Goal: Task Accomplishment & Management: Manage account settings

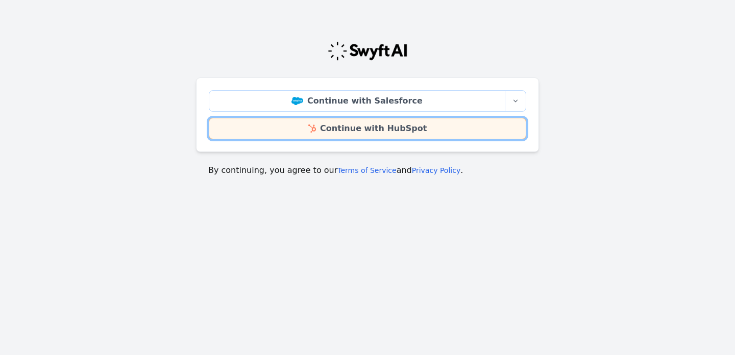
click at [355, 134] on link "Continue with HubSpot" at bounding box center [367, 128] width 317 height 21
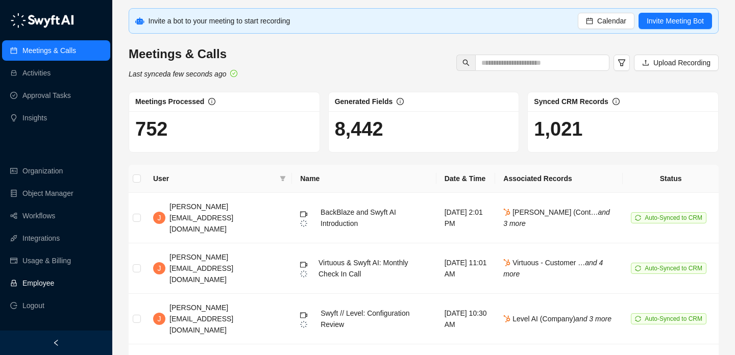
click at [54, 282] on link "Employee" at bounding box center [38, 283] width 32 height 20
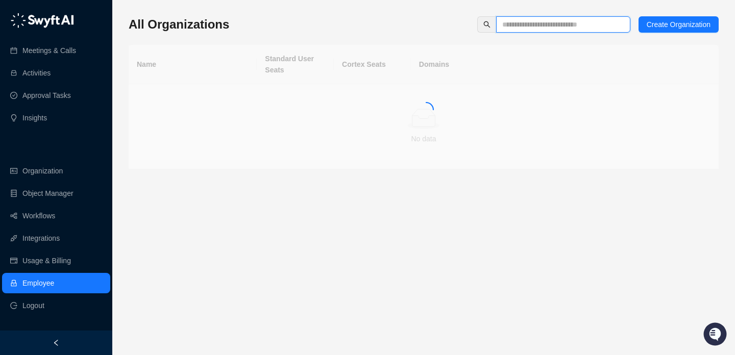
click at [518, 30] on input "text" at bounding box center [559, 24] width 114 height 11
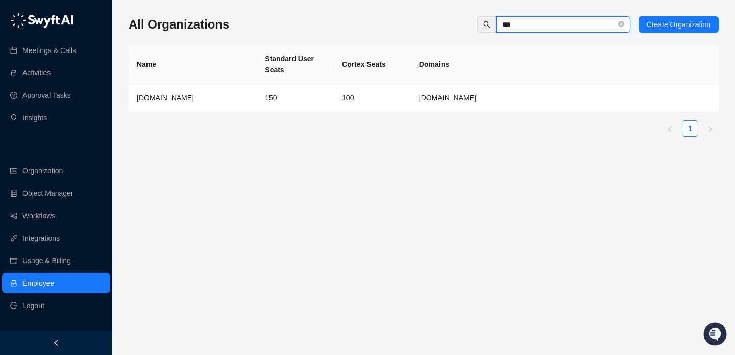
type input "***"
click at [260, 103] on td "150" at bounding box center [295, 98] width 77 height 28
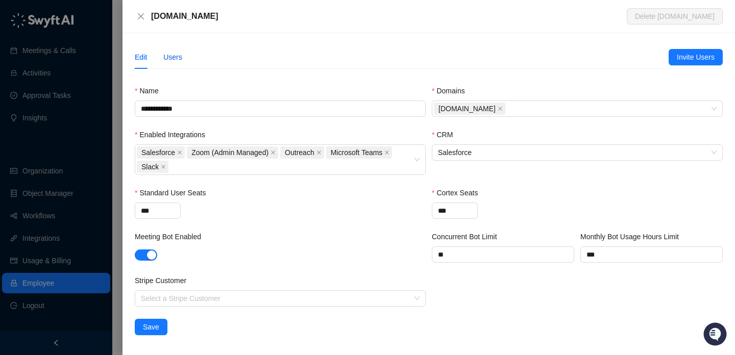
click at [176, 55] on div "Users" at bounding box center [172, 57] width 19 height 11
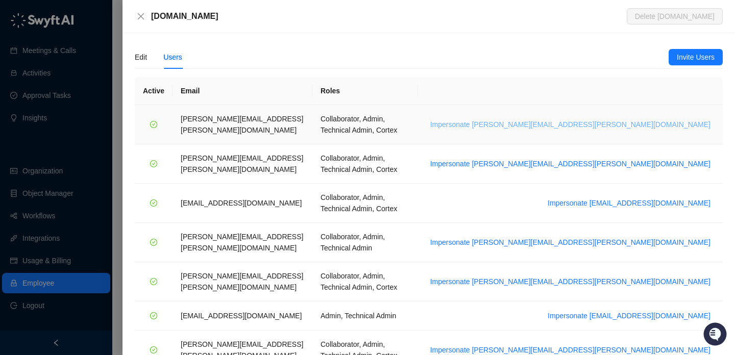
click at [614, 122] on span "Impersonate [PERSON_NAME][EMAIL_ADDRESS][PERSON_NAME][DOMAIN_NAME]" at bounding box center [570, 124] width 280 height 11
